Goal: Information Seeking & Learning: Learn about a topic

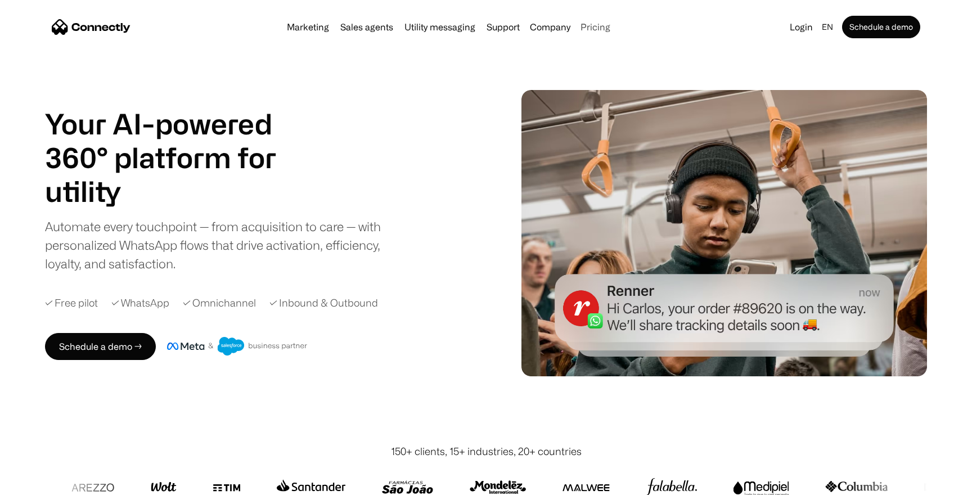
click at [588, 28] on link "Pricing" at bounding box center [595, 27] width 39 height 9
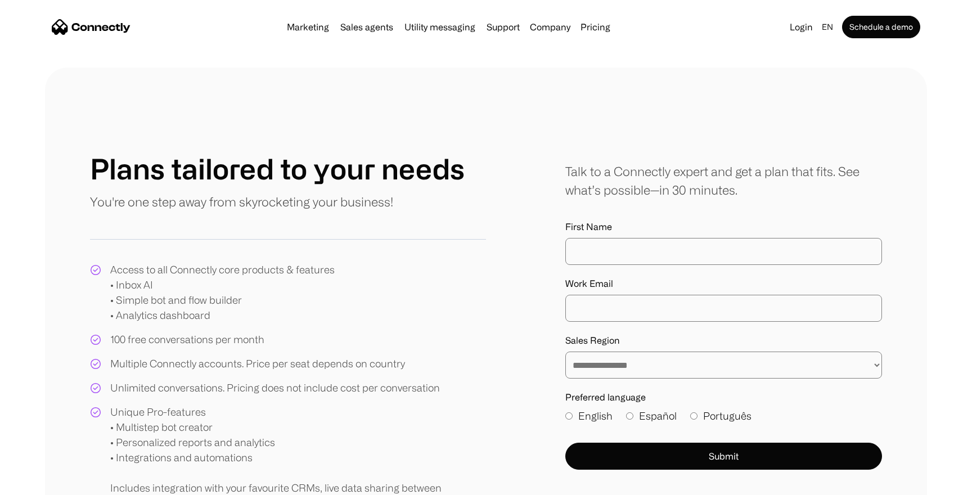
click at [308, 35] on nav "Marketing Sales agents Utility messaging Support Company About us Careers Conta…" at bounding box center [486, 27] width 869 height 23
click at [307, 26] on link "Marketing" at bounding box center [307, 27] width 51 height 9
